Goal: Register for event/course

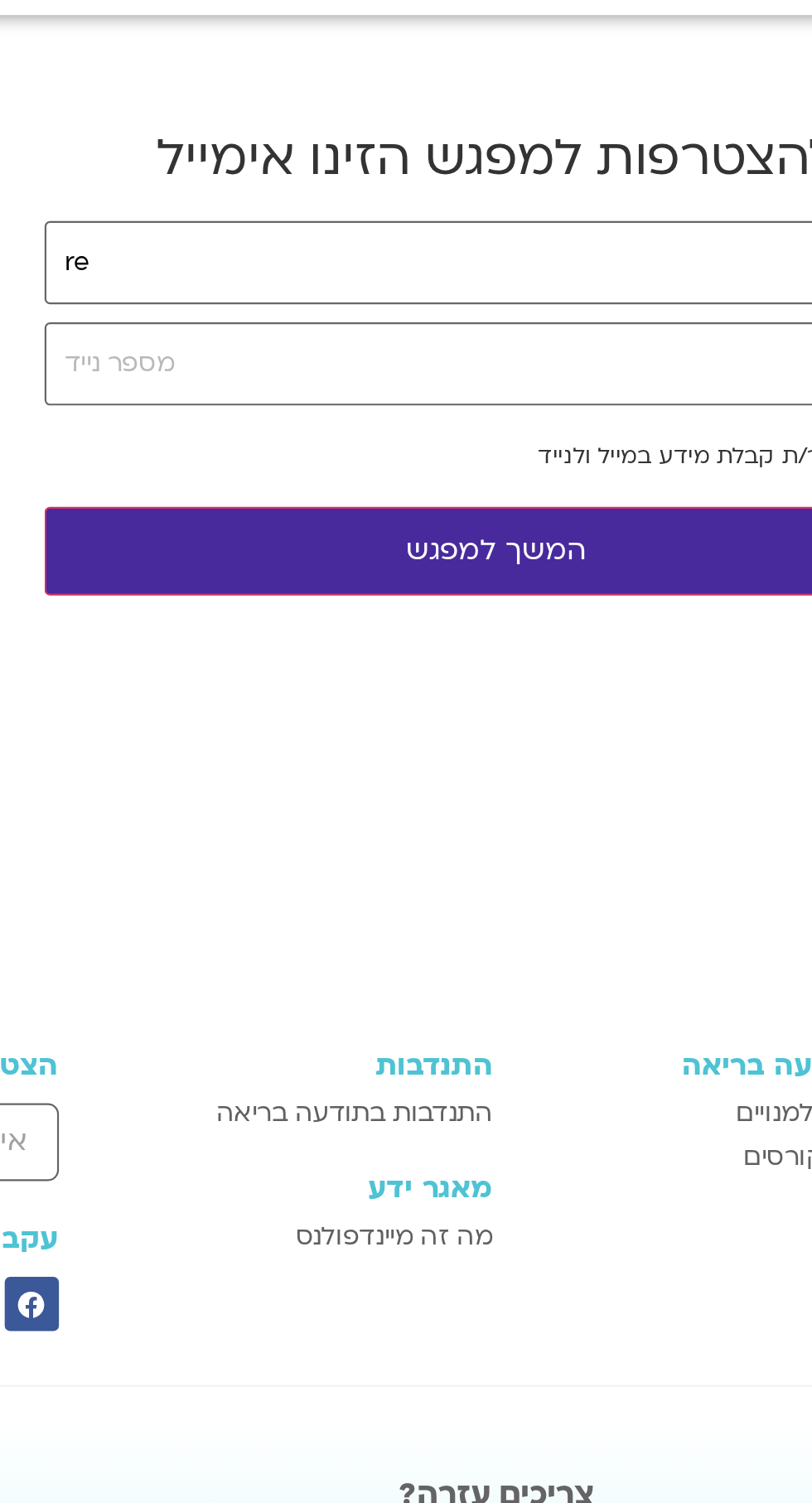
type input "[EMAIL_ADDRESS][DOMAIN_NAME]"
click at [366, 284] on input "tel" at bounding box center [434, 290] width 415 height 38
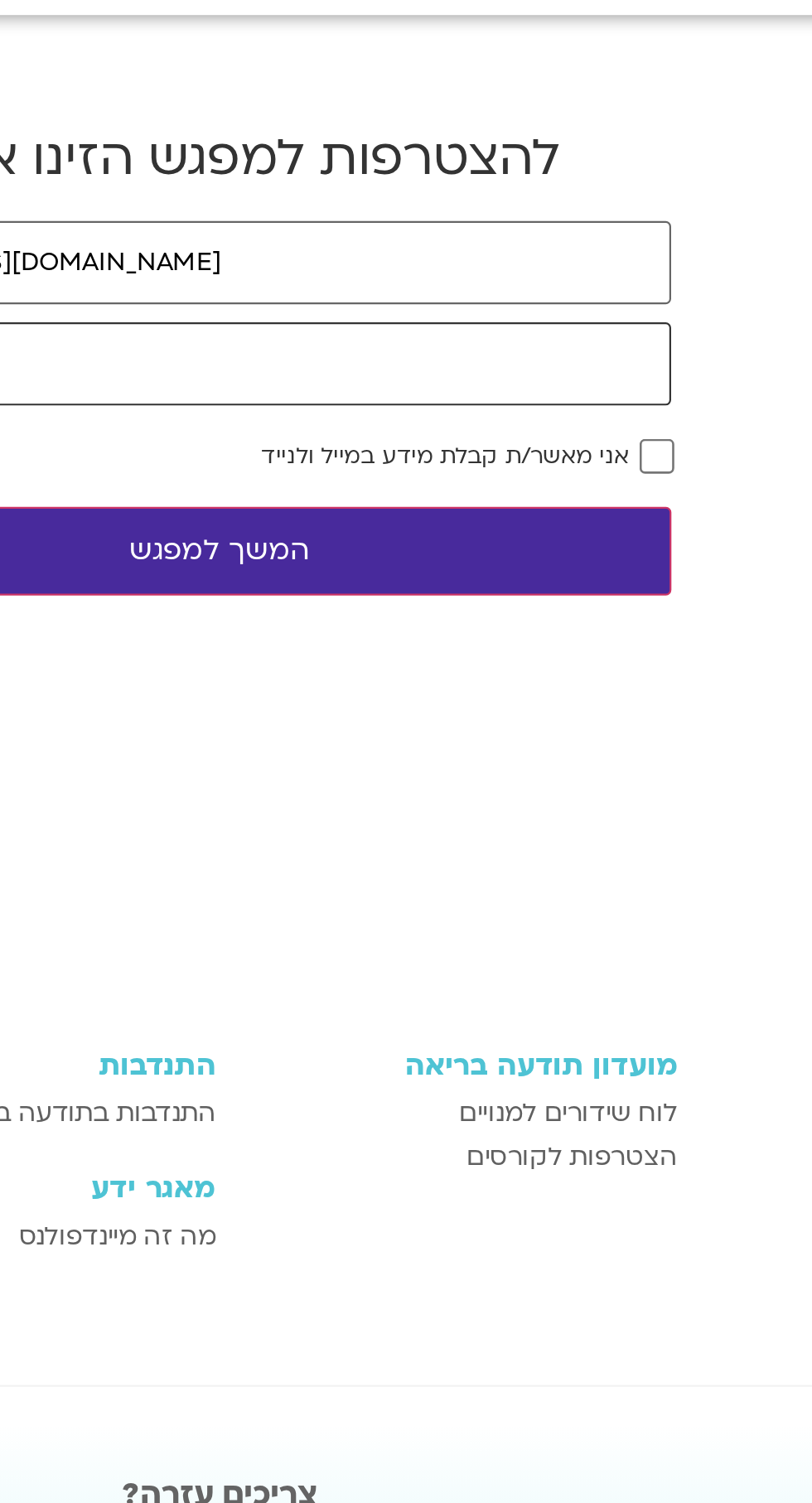
scroll to position [0, -28]
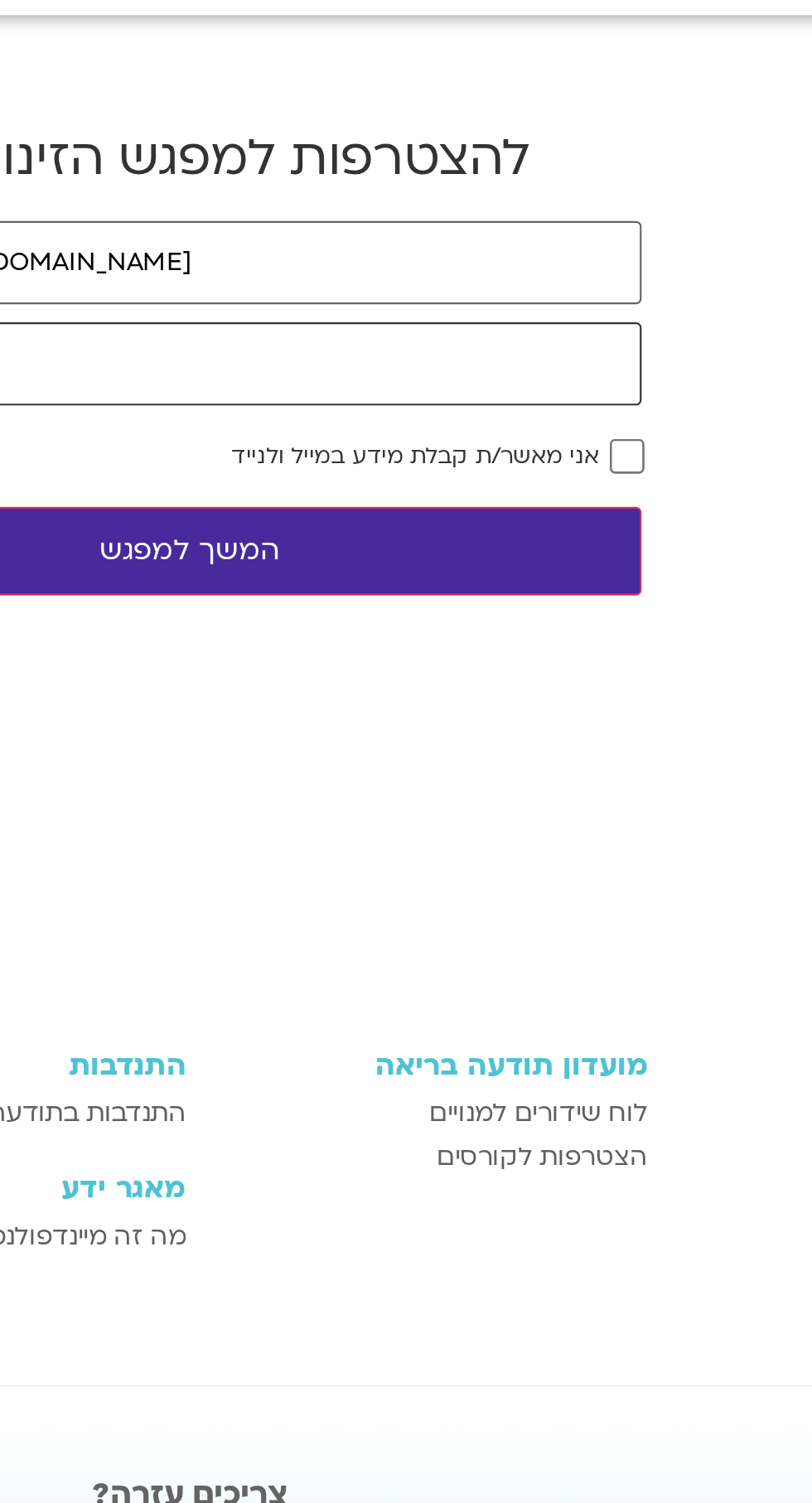
type input "0525522721"
click at [474, 380] on button "המשך למפגש" at bounding box center [434, 376] width 415 height 41
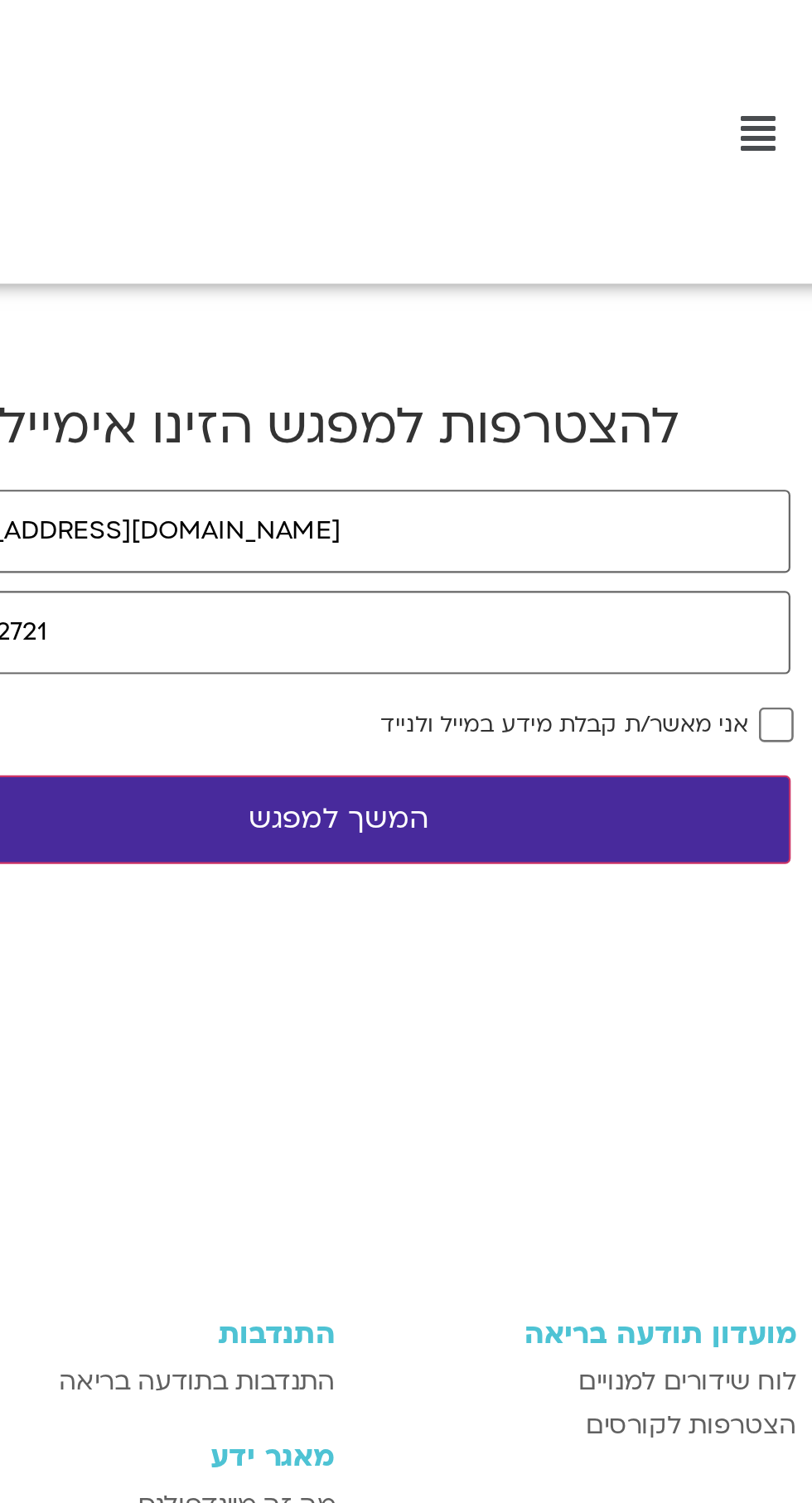
scroll to position [0, -28]
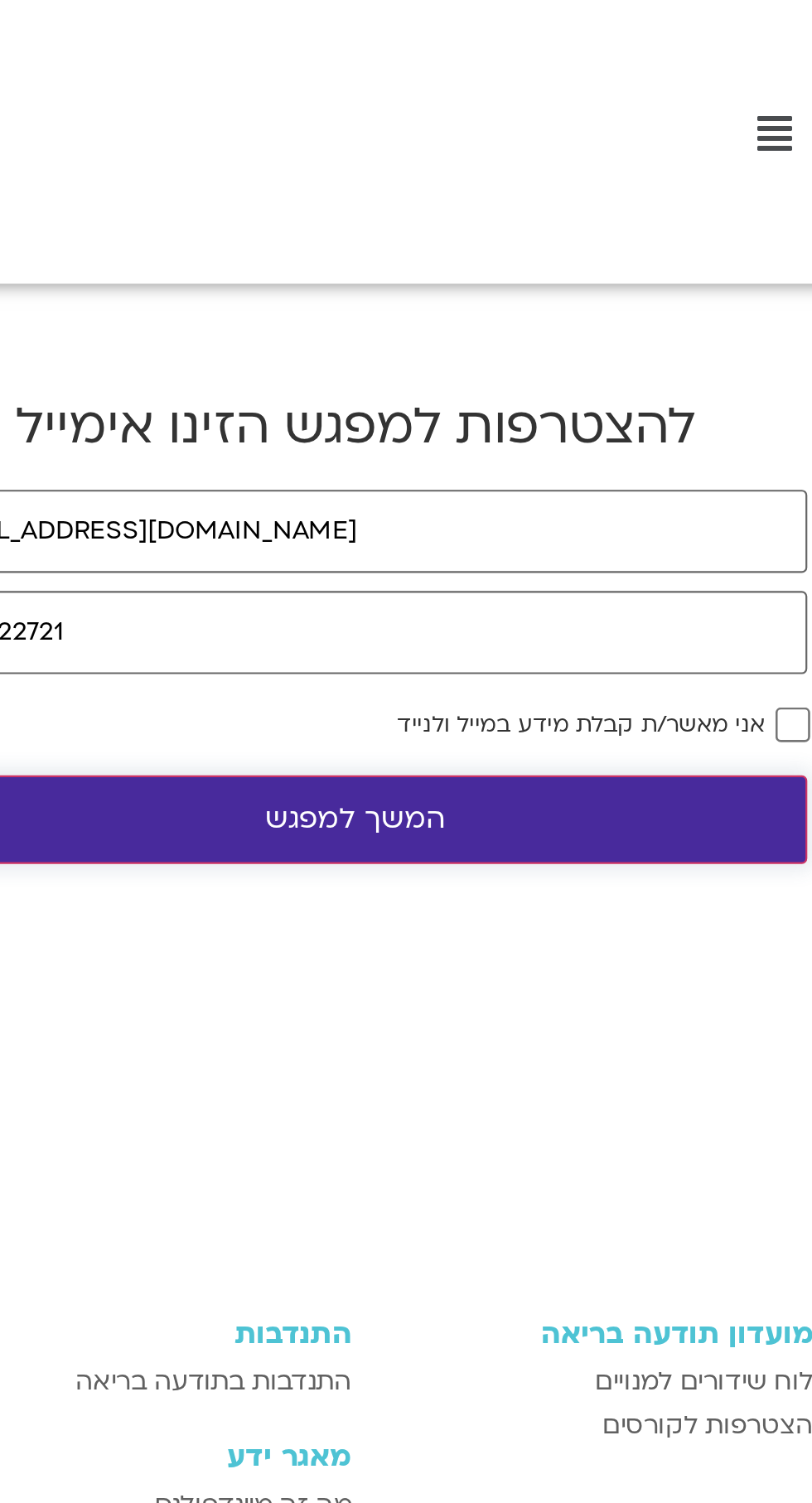
click at [457, 374] on button "המשך למפגש" at bounding box center [434, 376] width 415 height 41
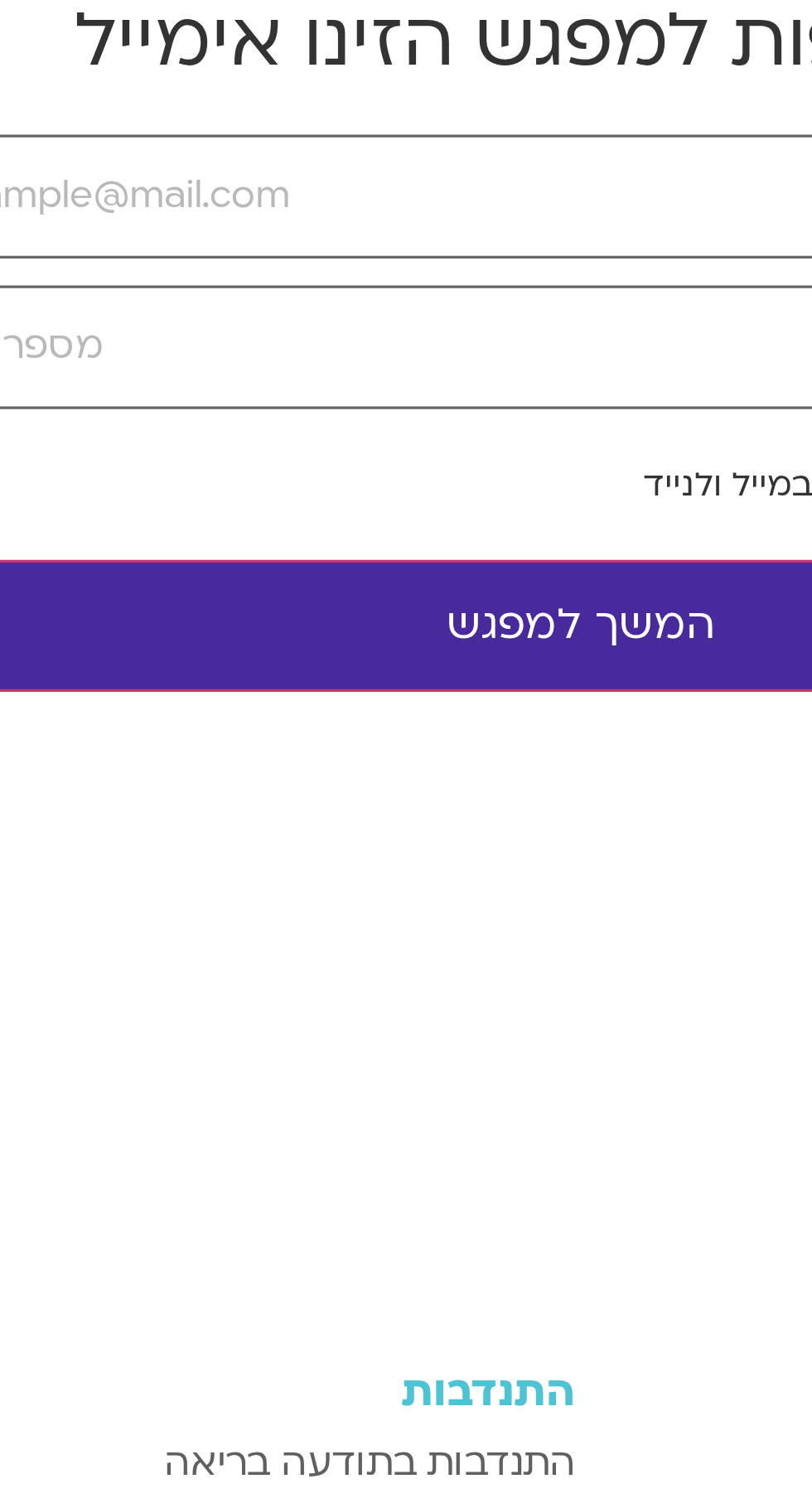
scroll to position [0, -28]
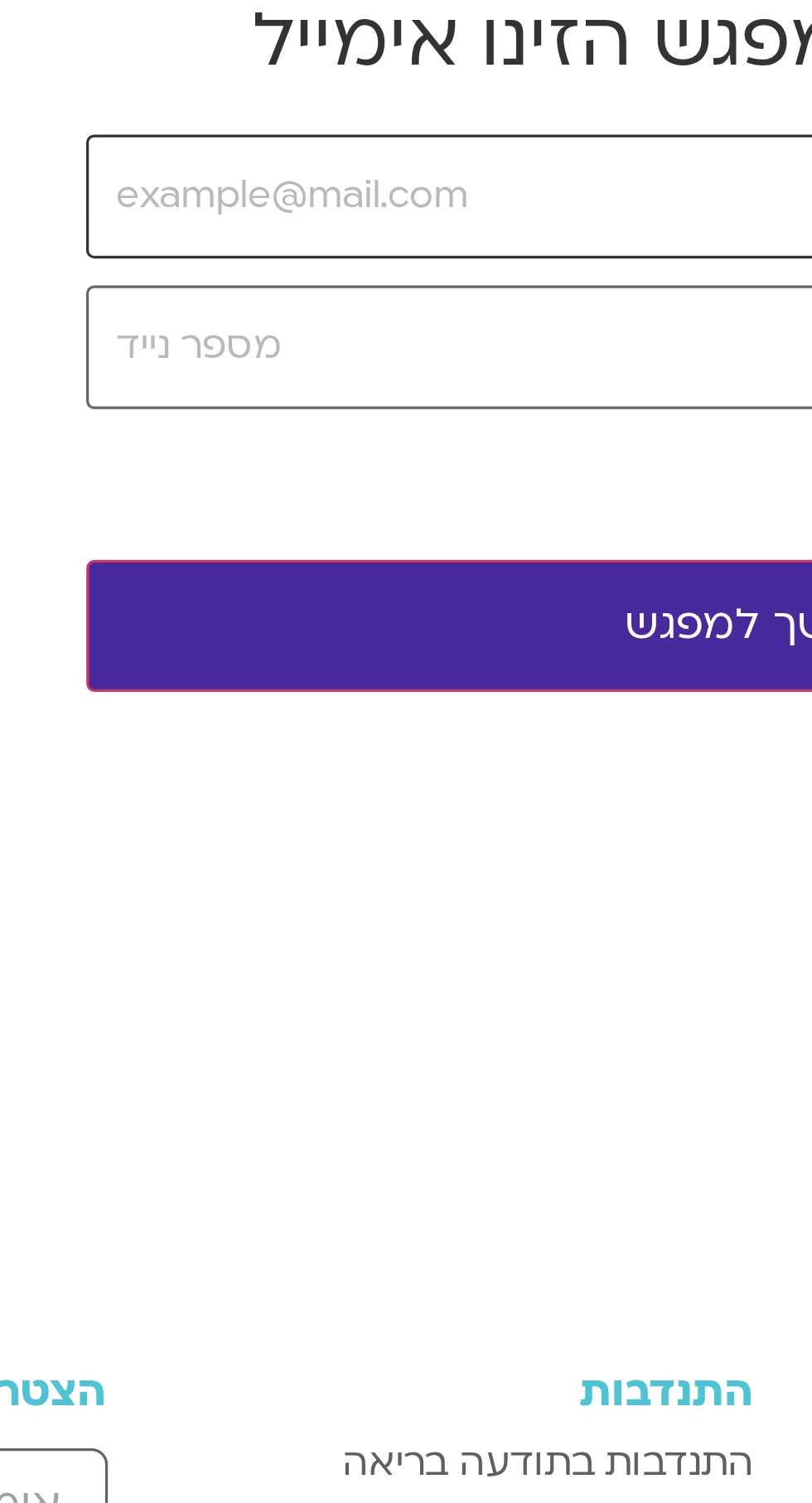
click at [283, 252] on input "email" at bounding box center [434, 244] width 415 height 38
type input "[EMAIL_ADDRESS][DOMAIN_NAME]"
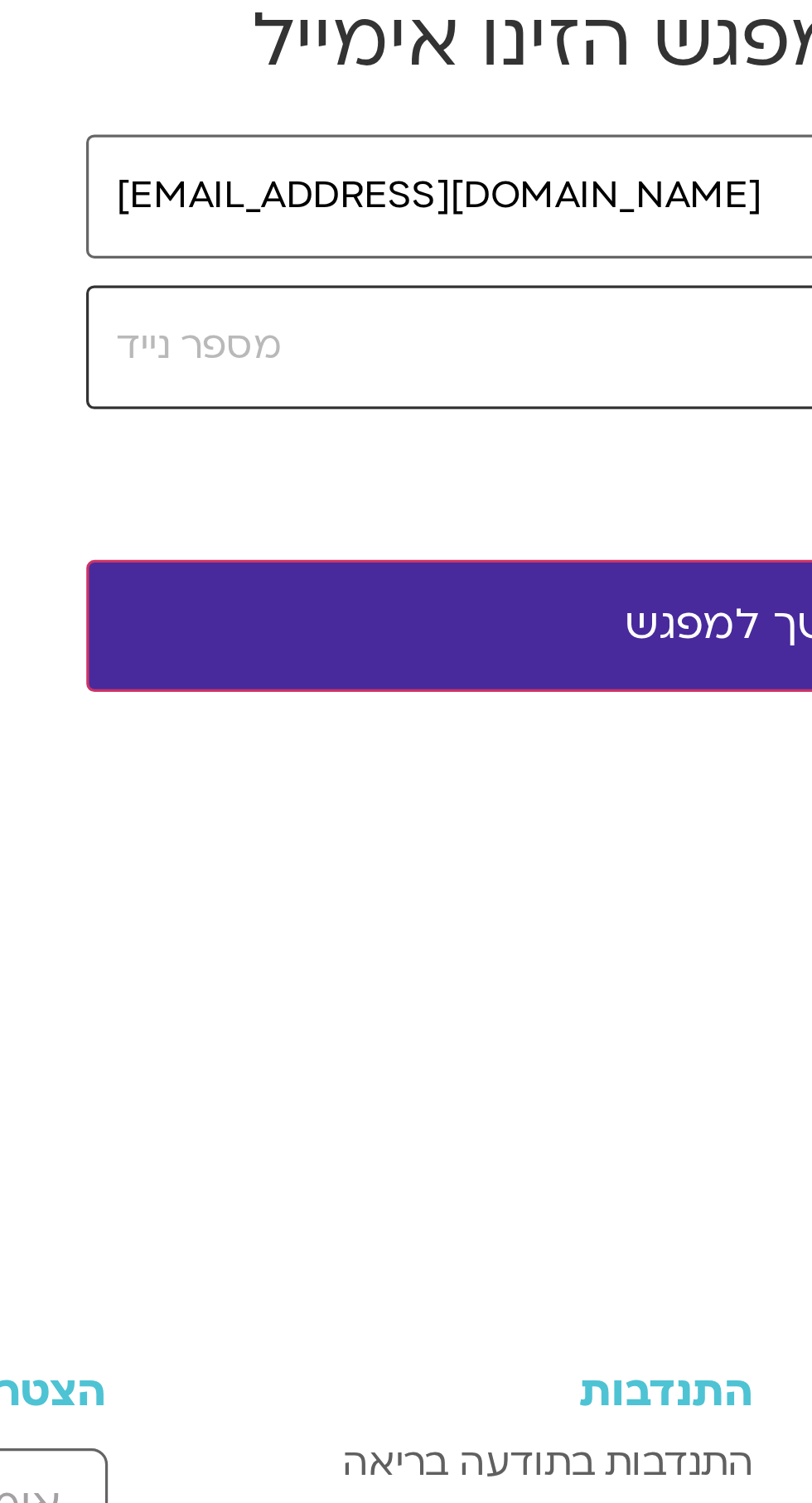
click at [323, 289] on input "tel" at bounding box center [434, 290] width 415 height 38
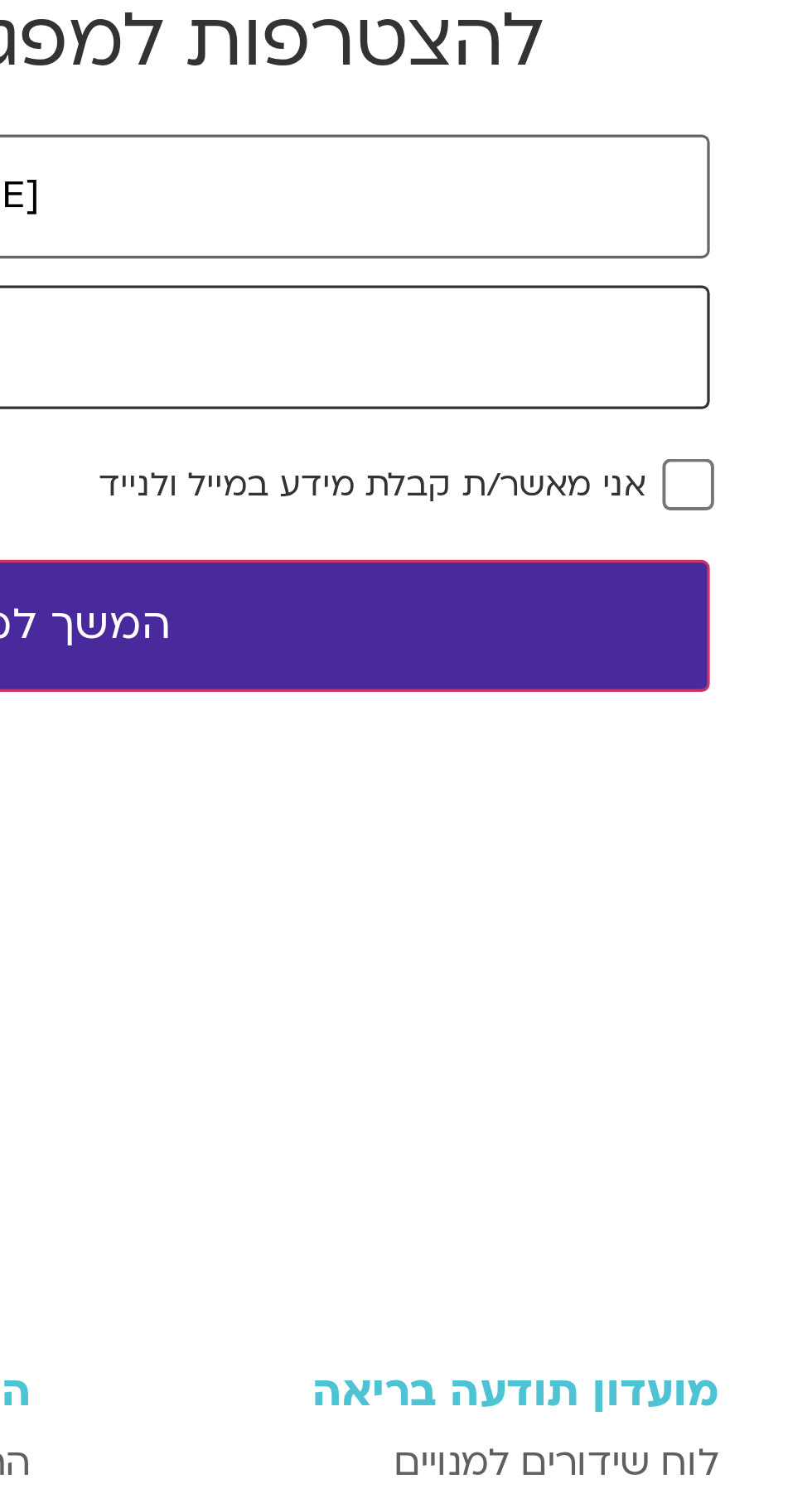
type input "0525522721"
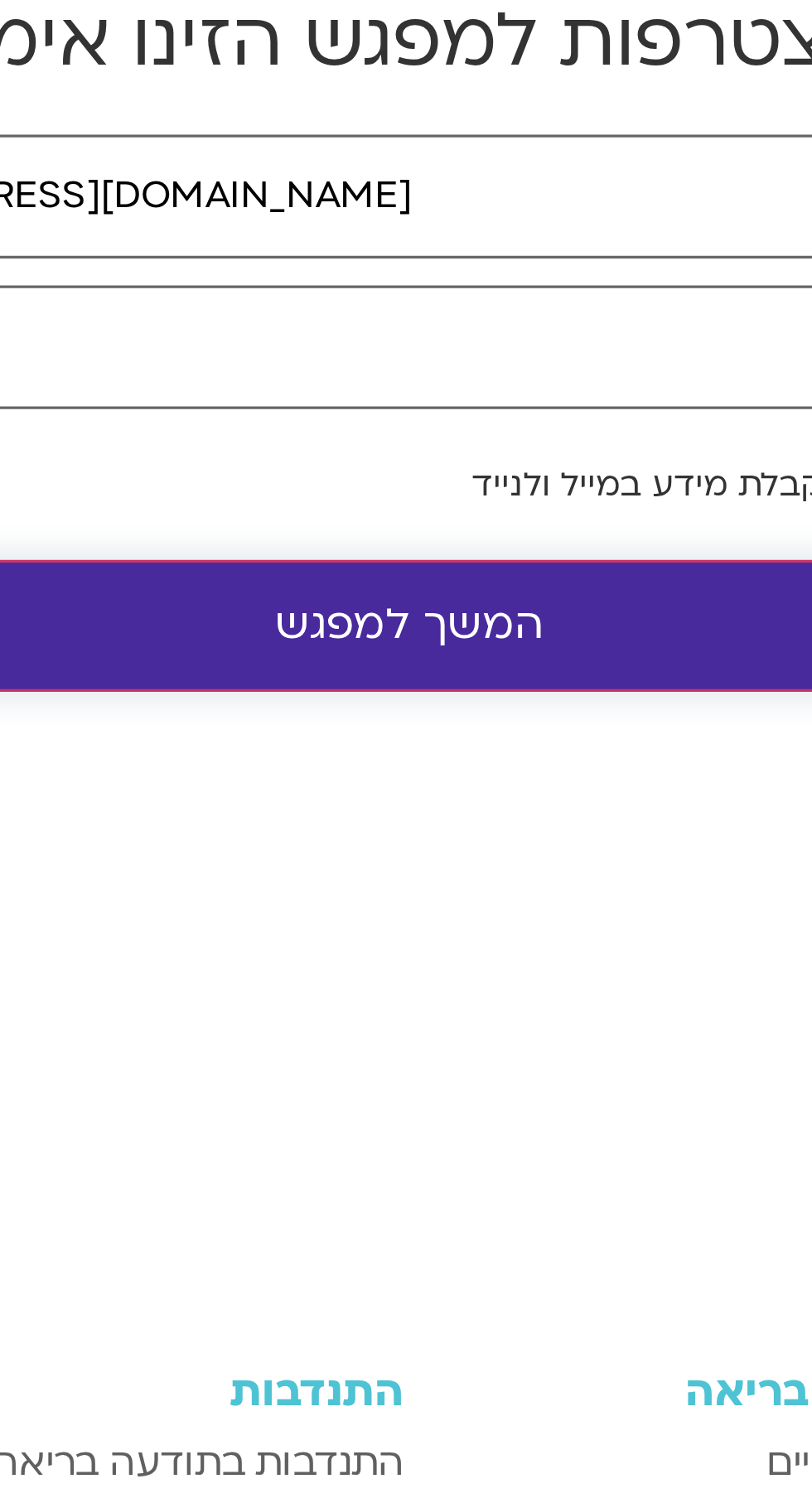
click at [439, 380] on button "המשך למפגש" at bounding box center [434, 376] width 415 height 41
